Goal: Task Accomplishment & Management: Use online tool/utility

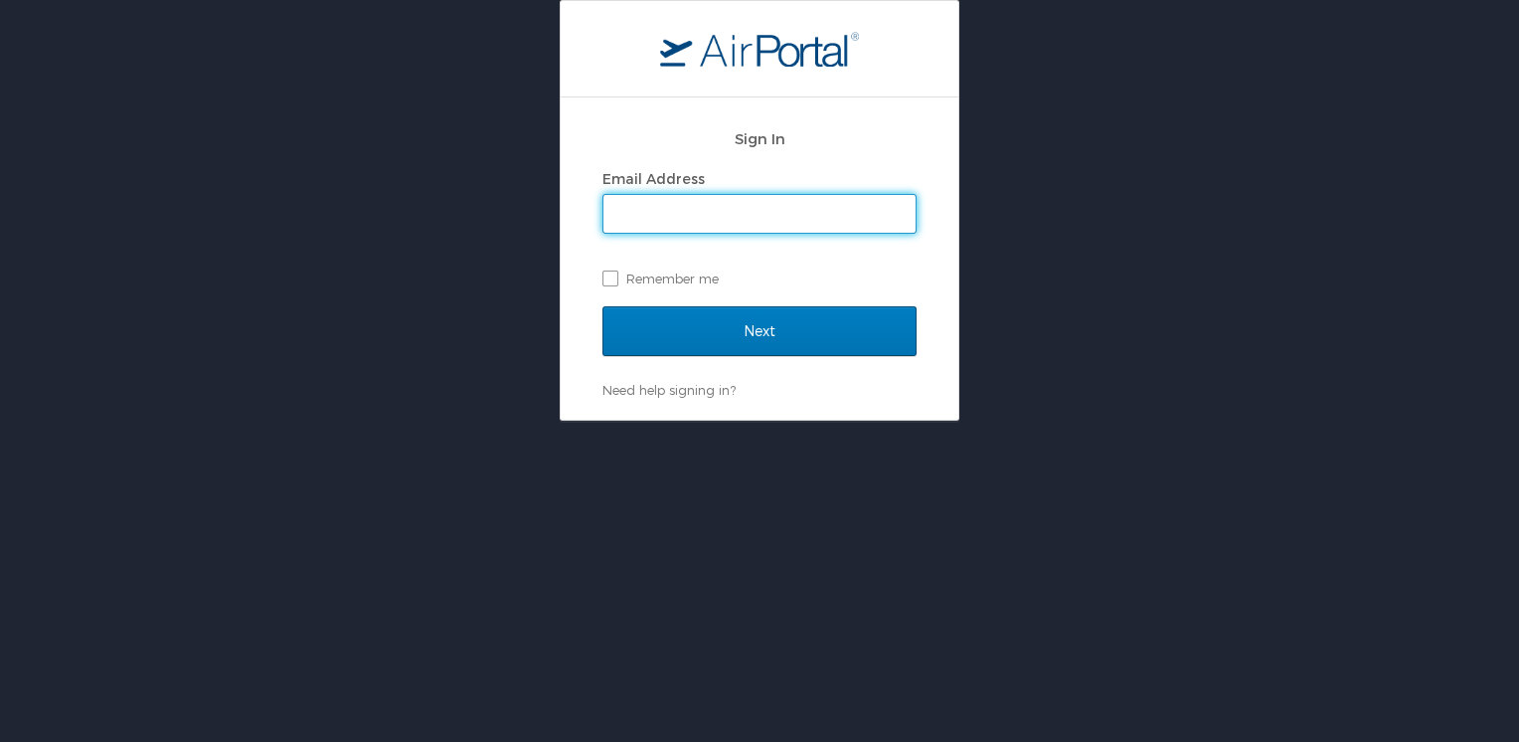
type input "[EMAIL_ADDRESS][PERSON_NAME][DOMAIN_NAME]"
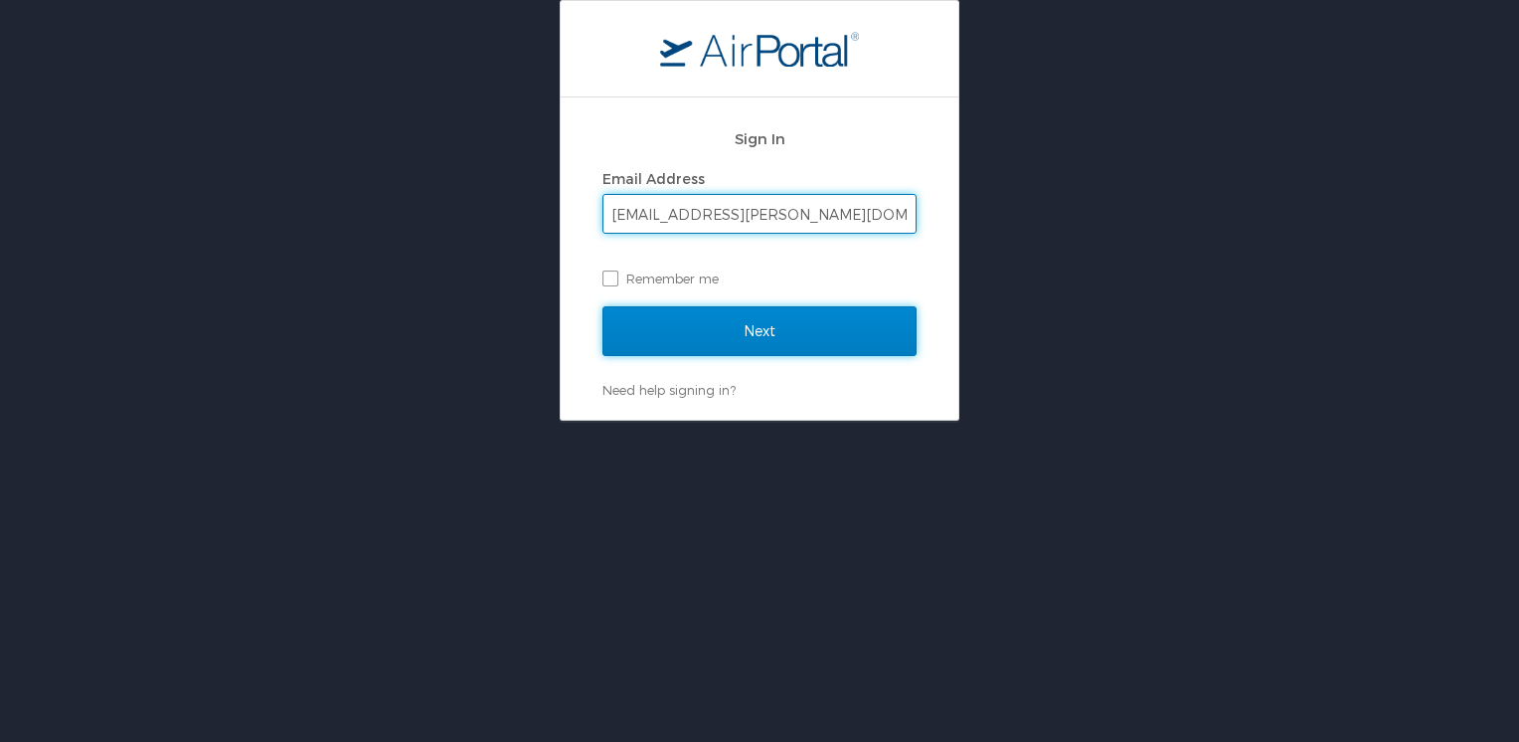
click at [699, 335] on input "Next" at bounding box center [760, 331] width 314 height 50
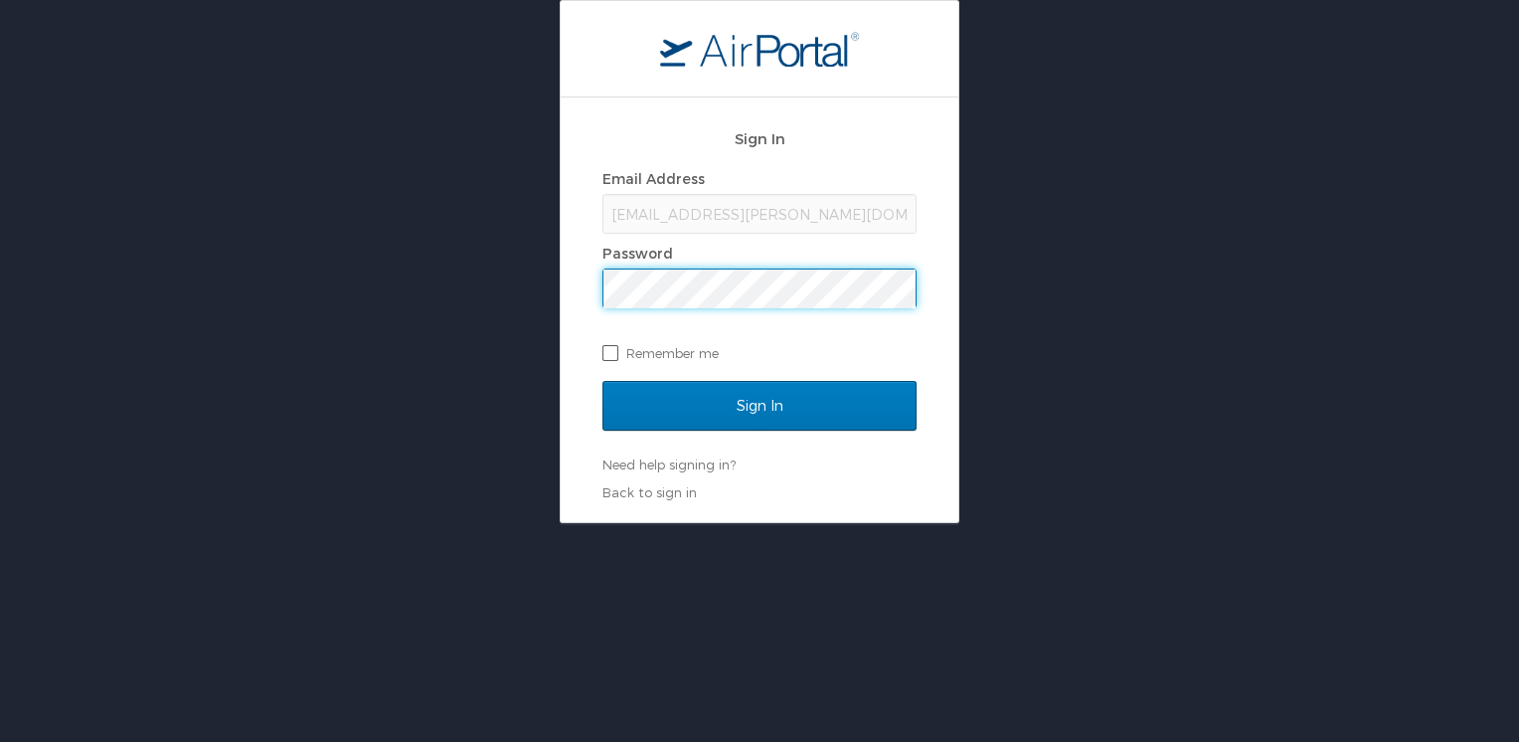
click at [656, 349] on label "Remember me" at bounding box center [760, 353] width 314 height 30
click at [615, 349] on input "Remember me" at bounding box center [609, 351] width 13 height 13
checkbox input "true"
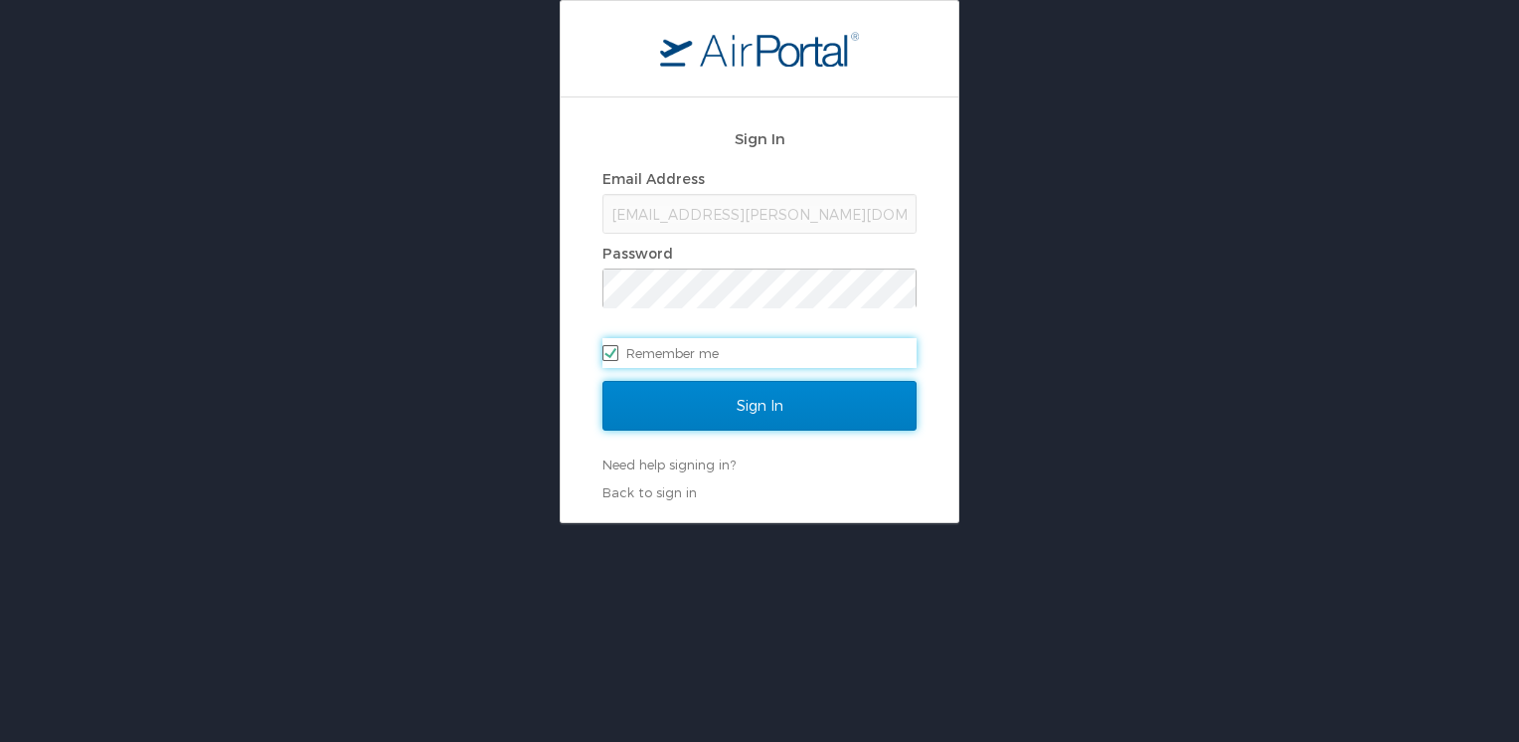
click at [662, 388] on input "Sign In" at bounding box center [760, 406] width 314 height 50
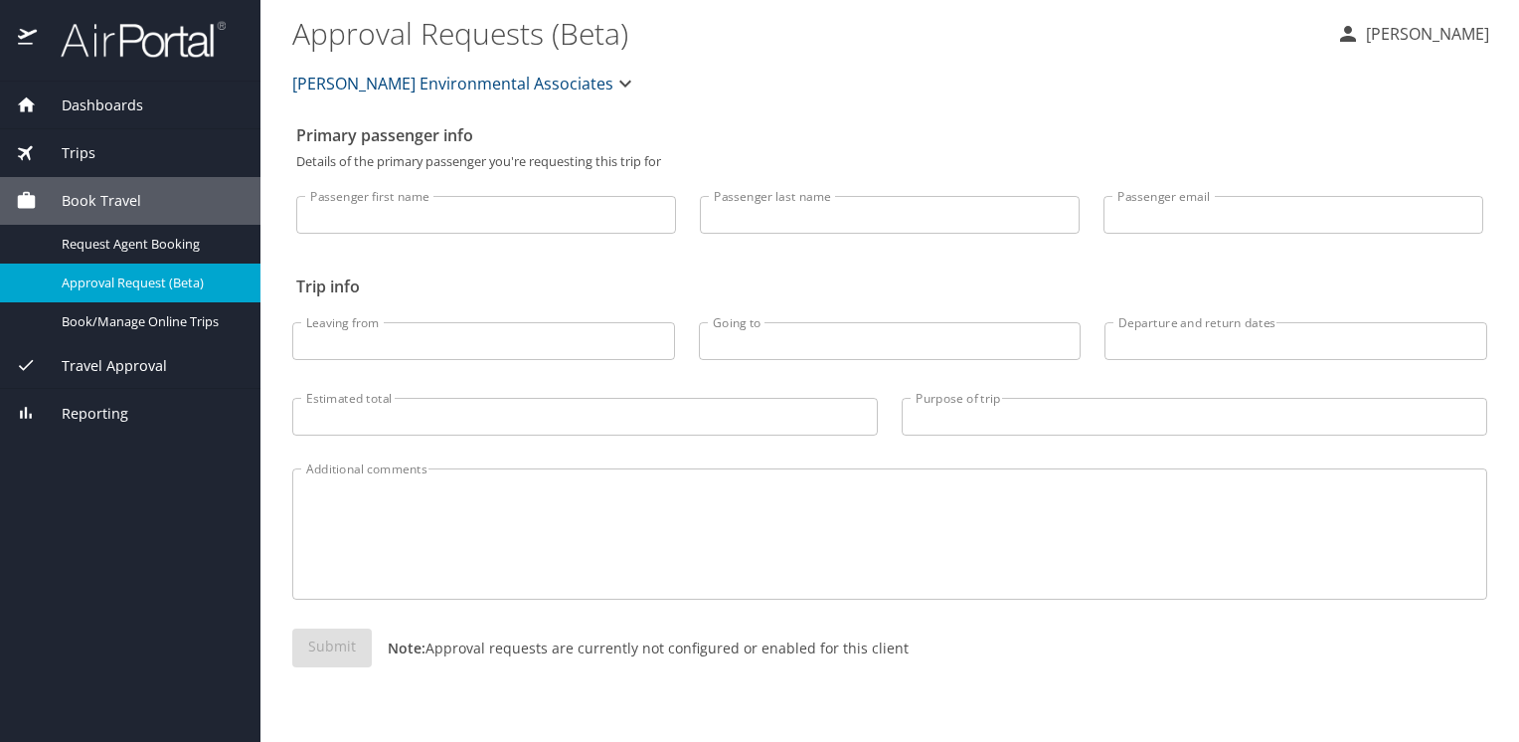
click at [158, 159] on div "Trips" at bounding box center [130, 153] width 229 height 22
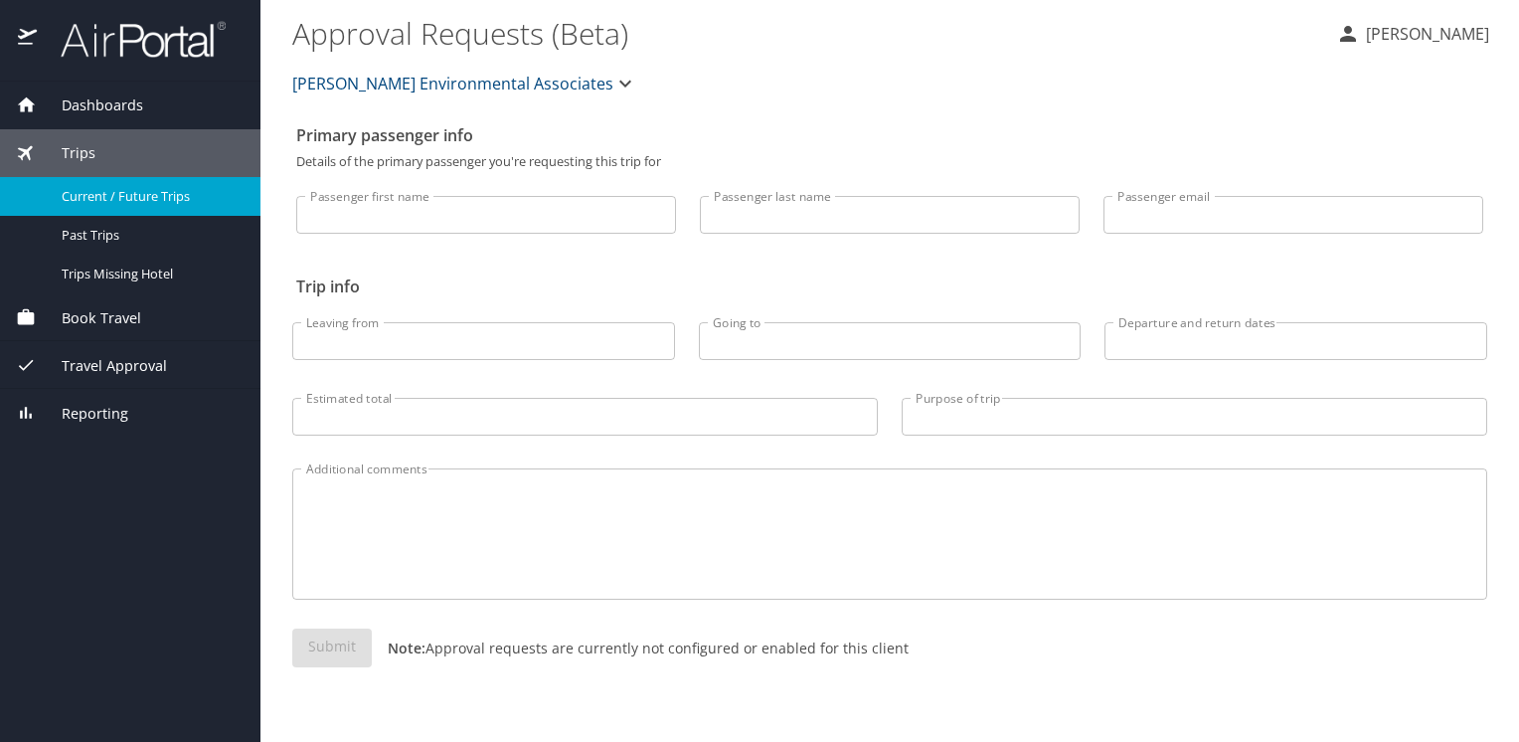
click at [141, 201] on span "Current / Future Trips" at bounding box center [149, 196] width 175 height 19
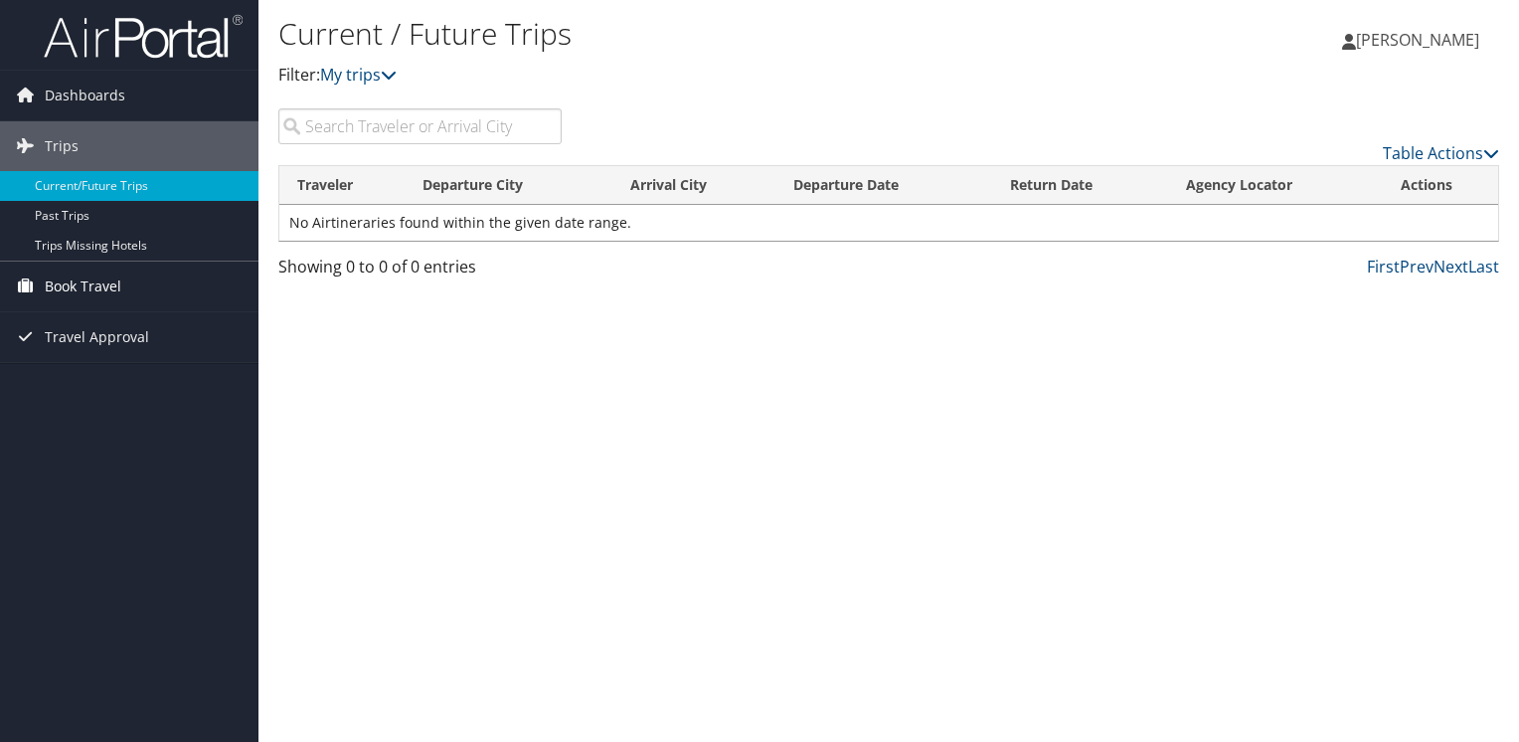
click at [112, 280] on span "Book Travel" at bounding box center [83, 287] width 77 height 50
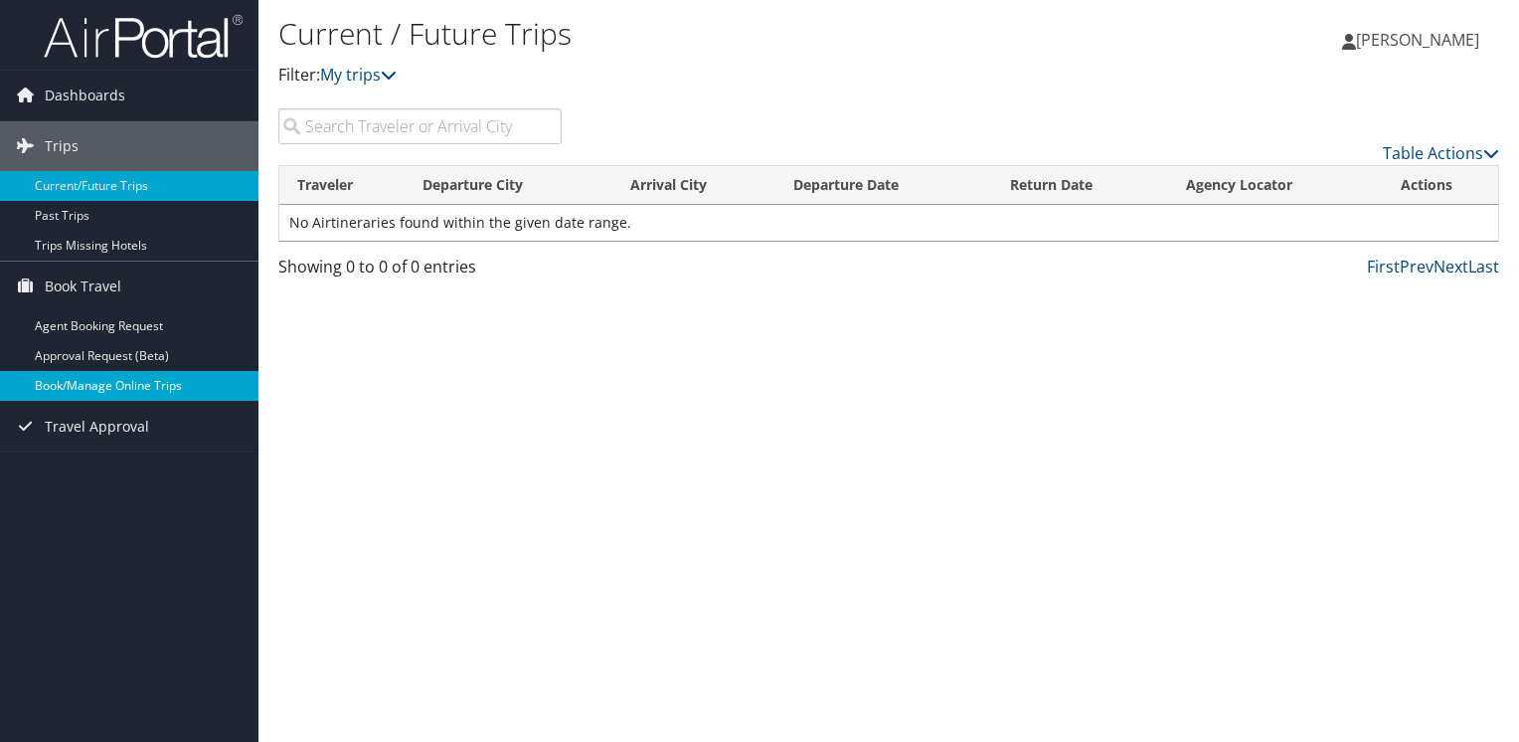
click at [155, 384] on link "Book/Manage Online Trips" at bounding box center [129, 386] width 259 height 30
